Goal: Task Accomplishment & Management: Use online tool/utility

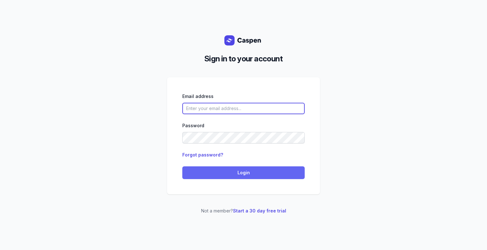
type input "[PERSON_NAME][EMAIL_ADDRESS][DOMAIN_NAME][PERSON_NAME]"
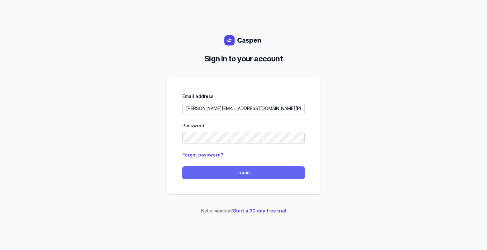
click at [265, 171] on span "Login" at bounding box center [243, 173] width 115 height 8
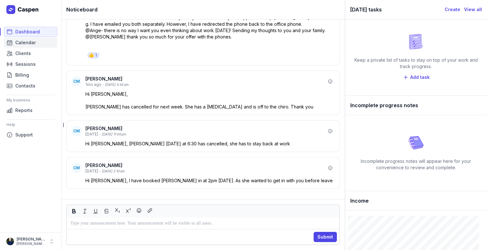
click at [35, 44] on link "Calendar" at bounding box center [31, 43] width 54 height 10
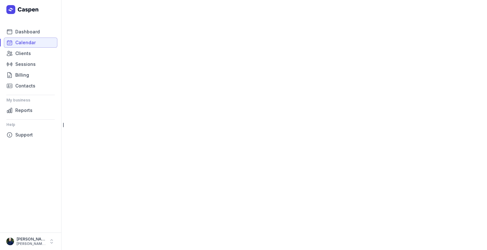
select select "week"
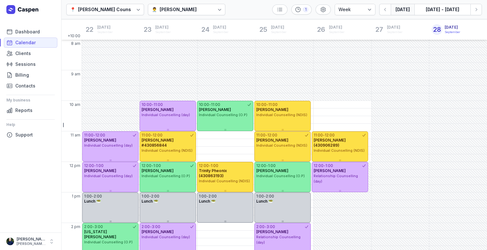
click at [218, 10] on icon at bounding box center [219, 9] width 6 height 6
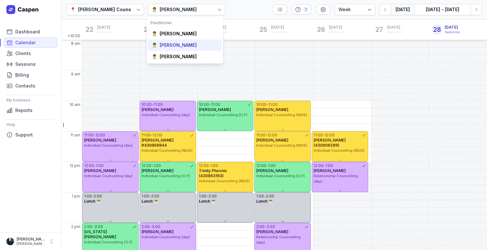
click at [194, 42] on div "👨‍⚕️ [PERSON_NAME]" at bounding box center [185, 45] width 74 height 11
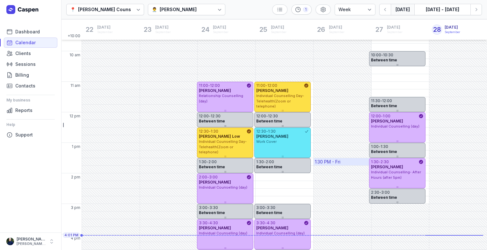
scroll to position [29, 0]
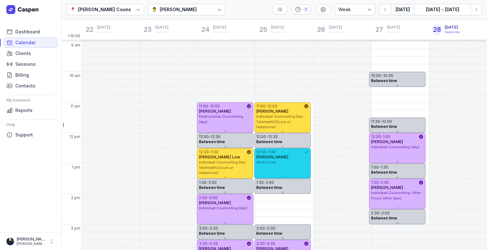
click at [286, 158] on div "[PERSON_NAME]" at bounding box center [282, 157] width 53 height 5
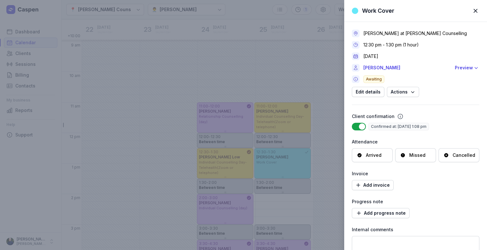
click at [367, 156] on div "Arrived" at bounding box center [374, 155] width 16 height 6
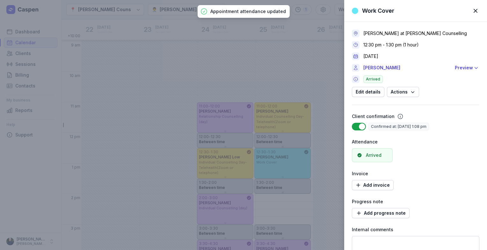
click at [475, 11] on span "button" at bounding box center [475, 11] width 14 height 14
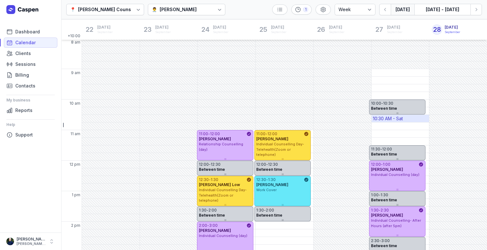
scroll to position [0, 0]
